Goal: Task Accomplishment & Management: Manage account settings

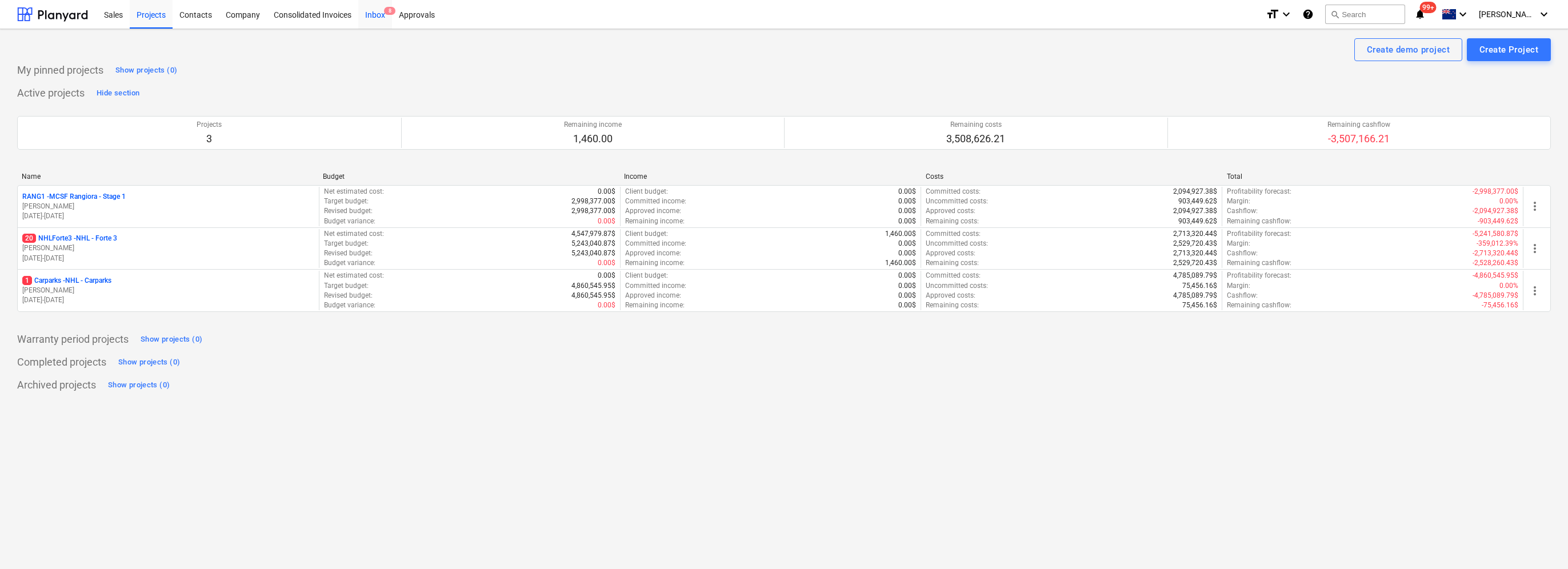
click at [376, 18] on div "Inbox 8" at bounding box center [375, 14] width 34 height 29
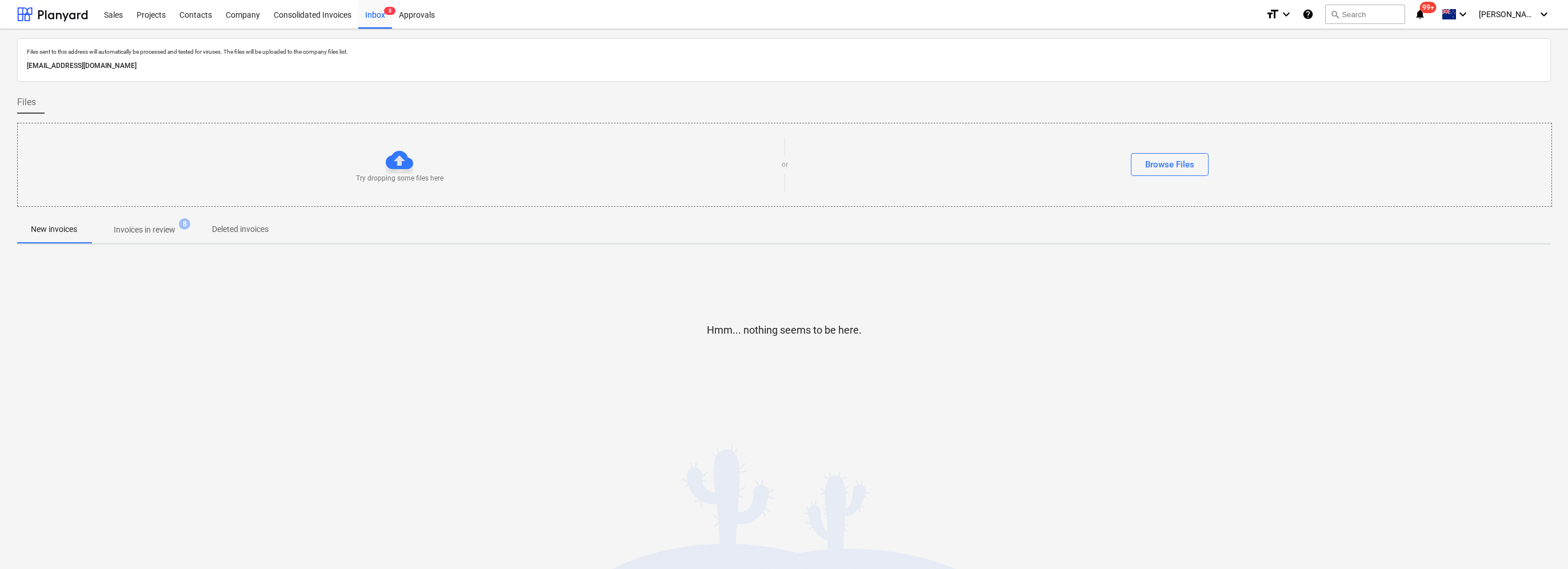
click at [153, 229] on p "Invoices in review" at bounding box center [145, 230] width 61 height 12
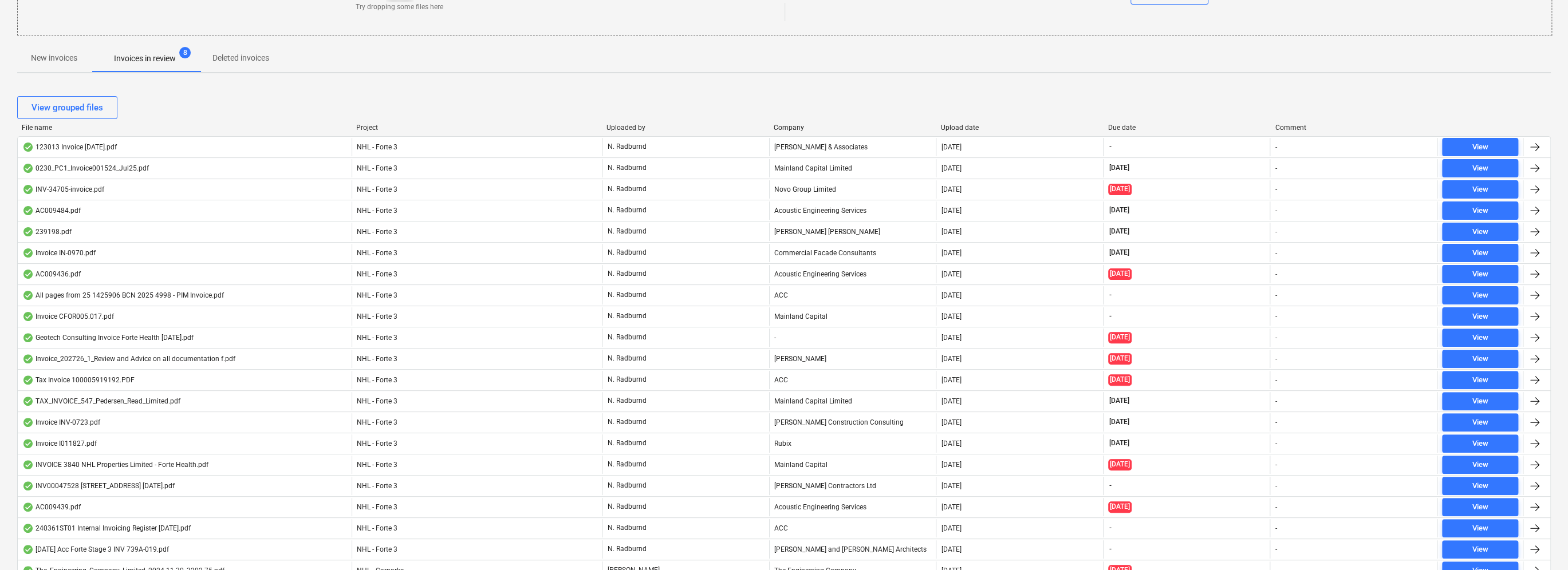
scroll to position [221, 0]
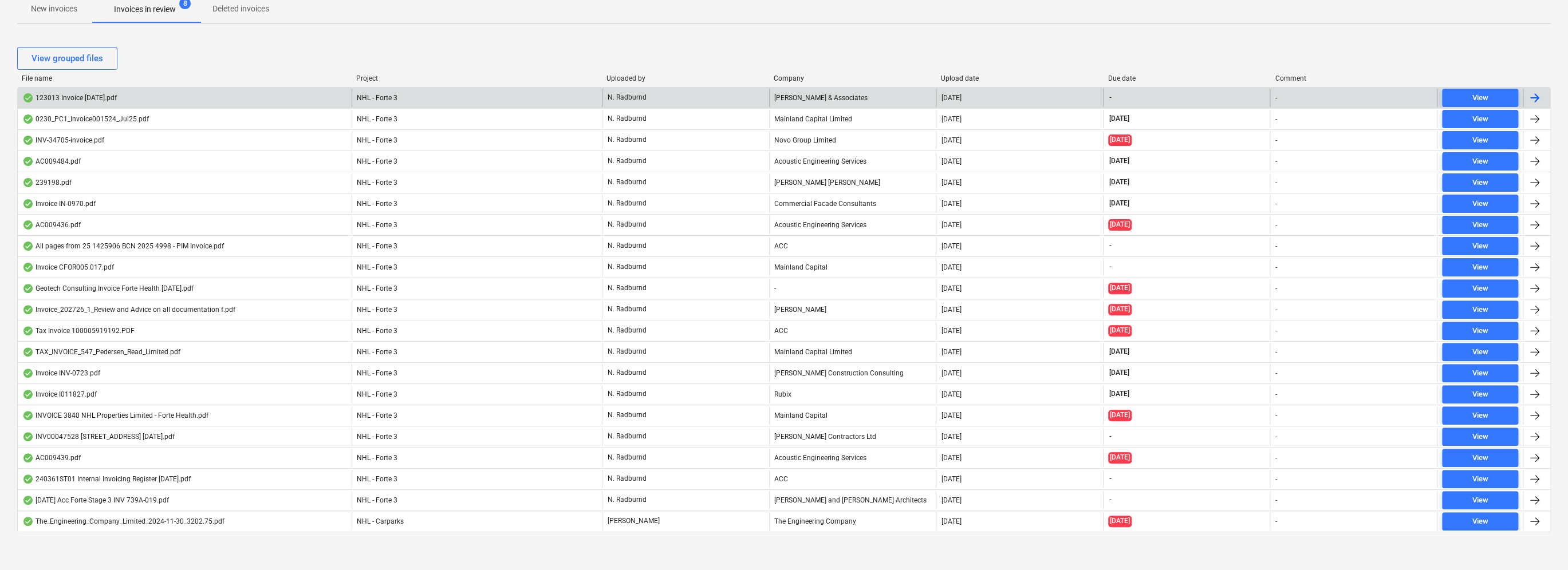
click at [1539, 98] on div at bounding box center [1535, 98] width 14 height 14
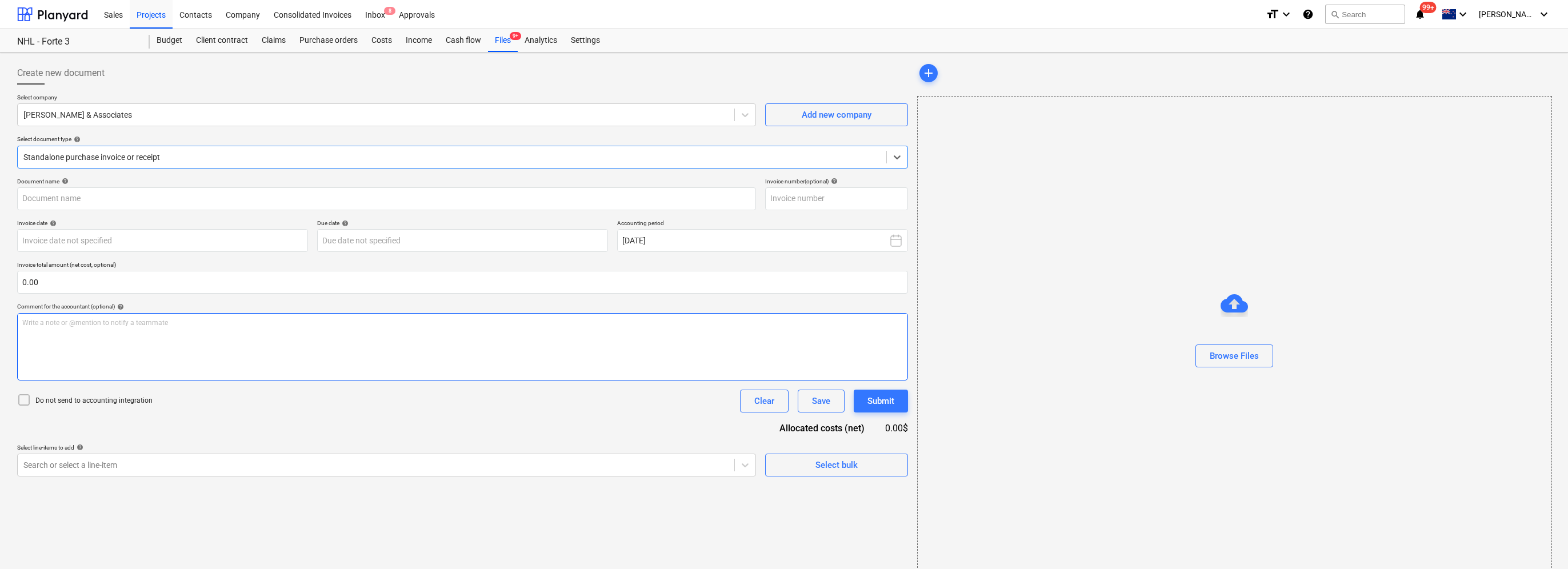
type input "123013"
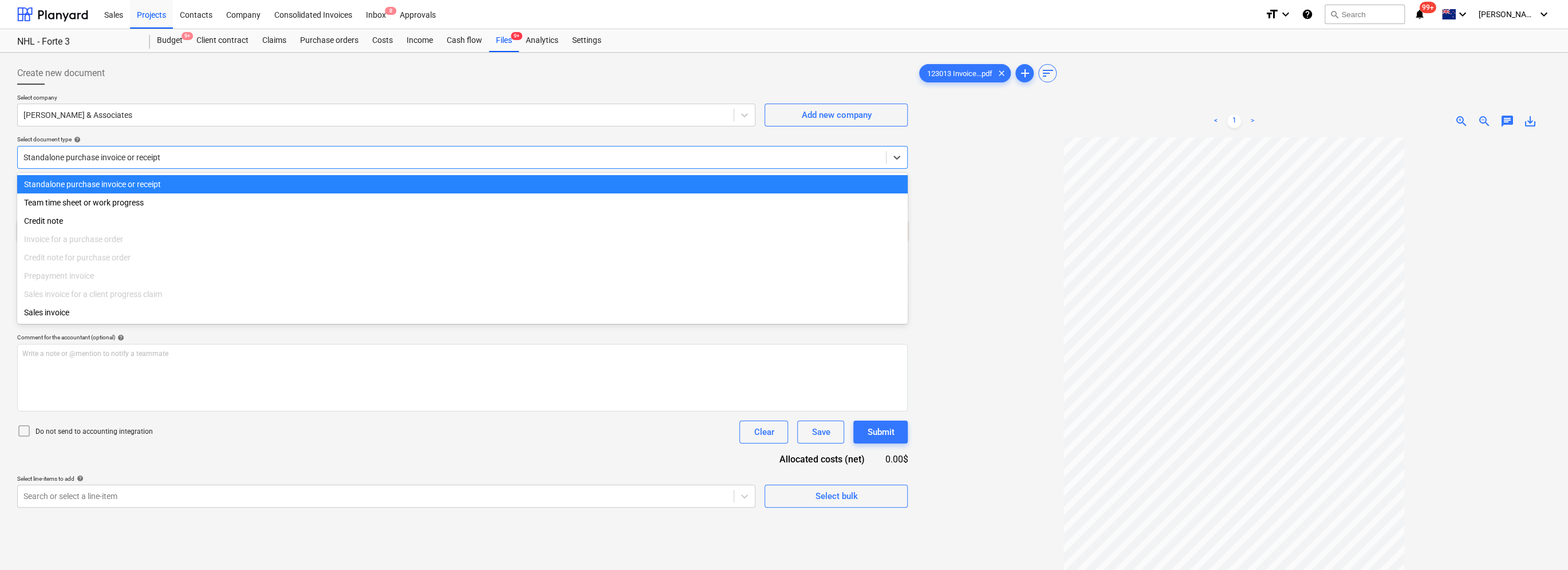
click at [157, 156] on div at bounding box center [451, 157] width 856 height 11
click at [170, 156] on div at bounding box center [451, 157] width 856 height 11
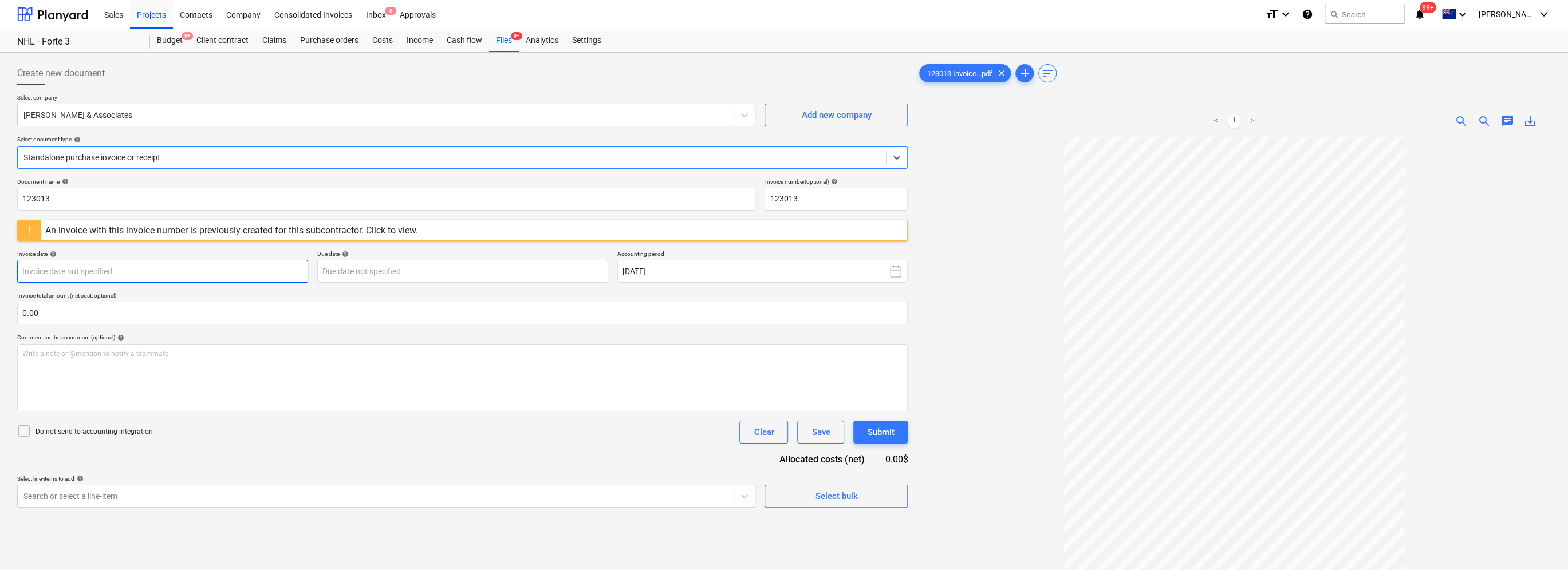
click at [43, 275] on body "Sales Projects Contacts Company Consolidated Invoices Inbox 8 Approvals format_…" at bounding box center [784, 285] width 1568 height 570
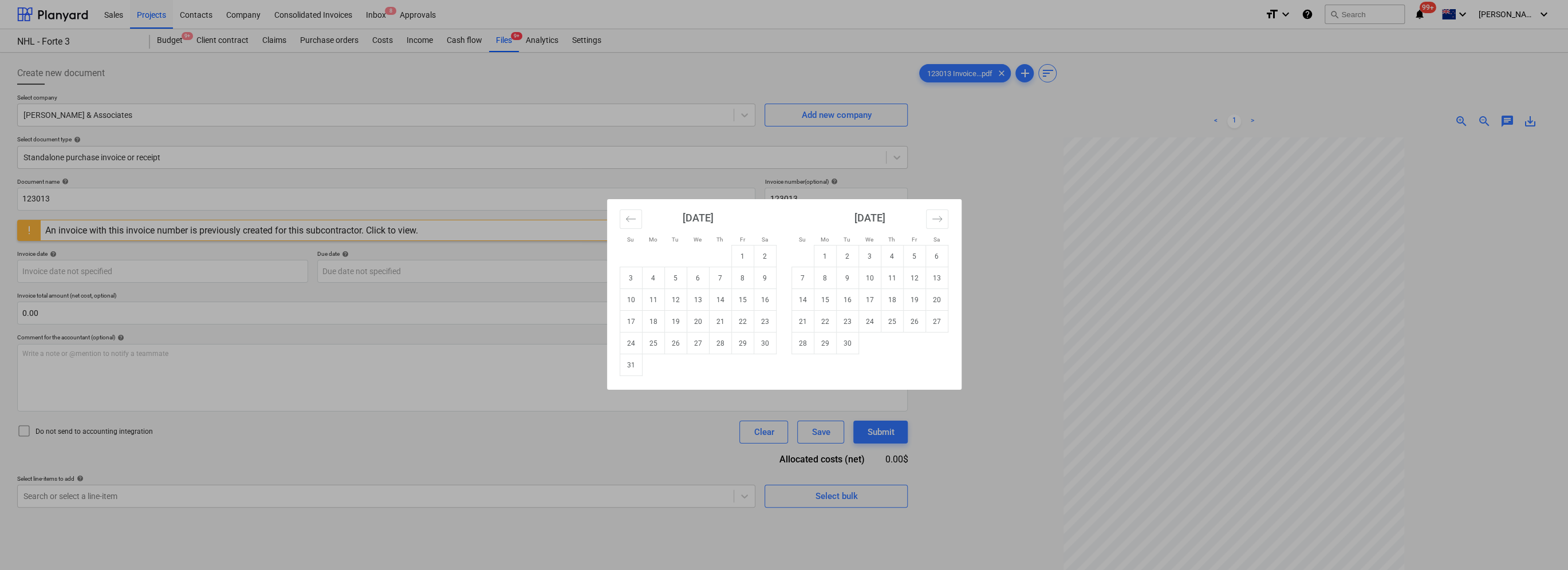
click at [14, 151] on div "Su Mo Tu We Th Fr Sa Su Mo Tu We Th Fr Sa [DATE] 1 2 3 4 5 6 7 8 9 10 11 12 13 …" at bounding box center [784, 285] width 1568 height 570
